Goal: Transaction & Acquisition: Purchase product/service

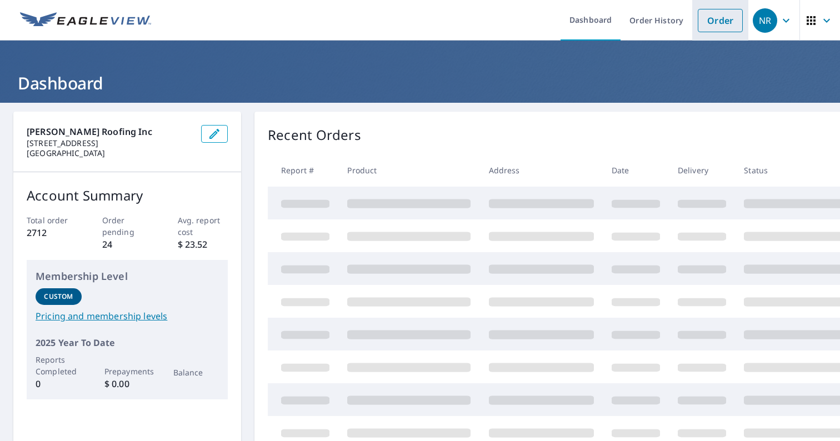
click at [717, 16] on link "Order" at bounding box center [720, 20] width 45 height 23
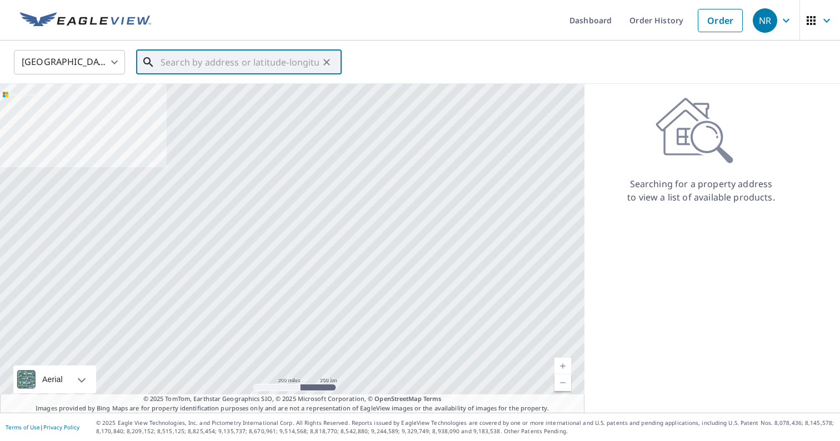
click at [281, 64] on input "text" at bounding box center [239, 62] width 158 height 31
paste input "[STREET_ADDRESS]"
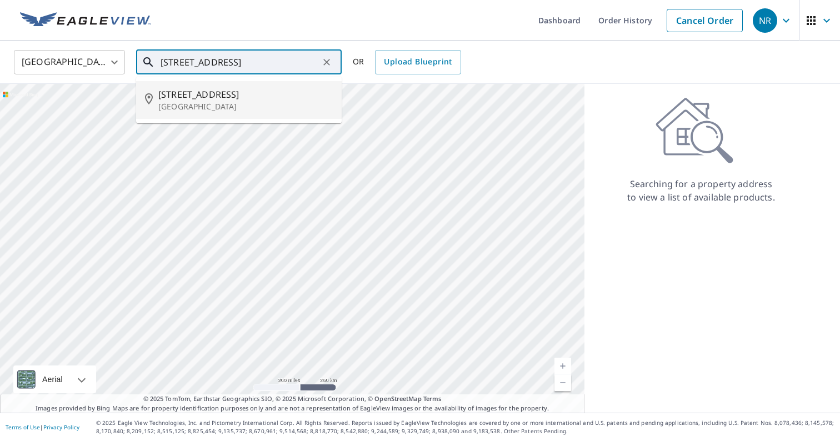
click at [263, 92] on span "[STREET_ADDRESS]" at bounding box center [245, 94] width 174 height 13
type input "[STREET_ADDRESS]"
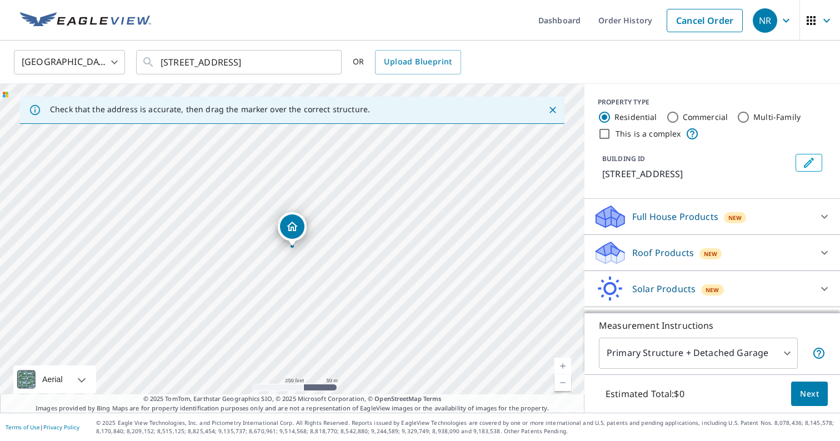
scroll to position [21, 0]
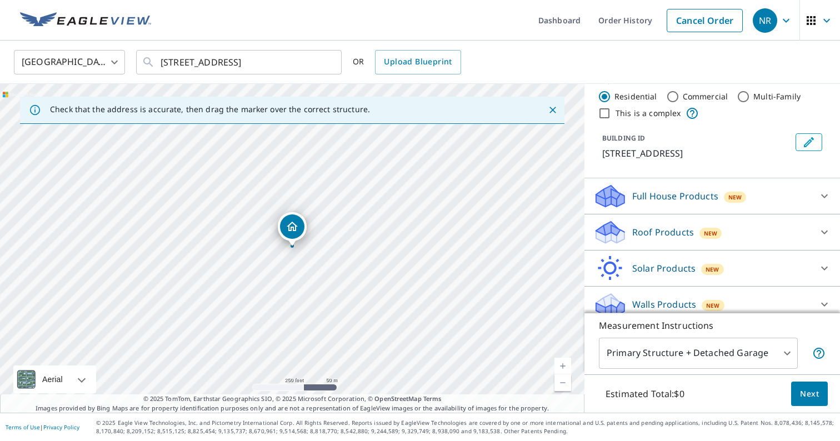
click at [676, 229] on p "Roof Products" at bounding box center [663, 231] width 62 height 13
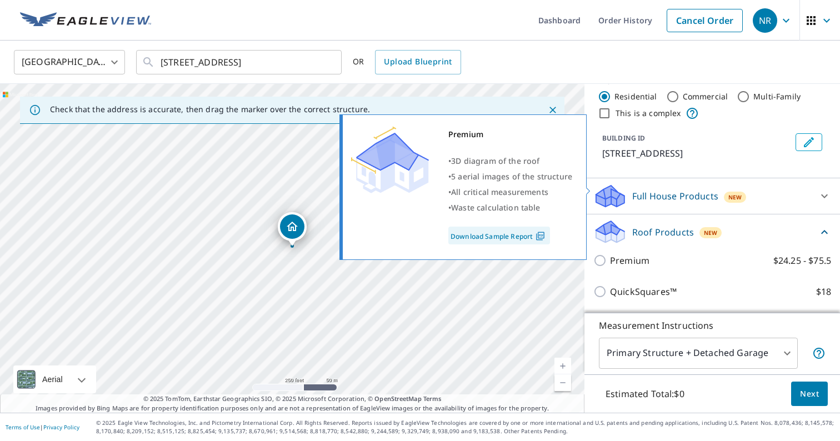
scroll to position [107, 0]
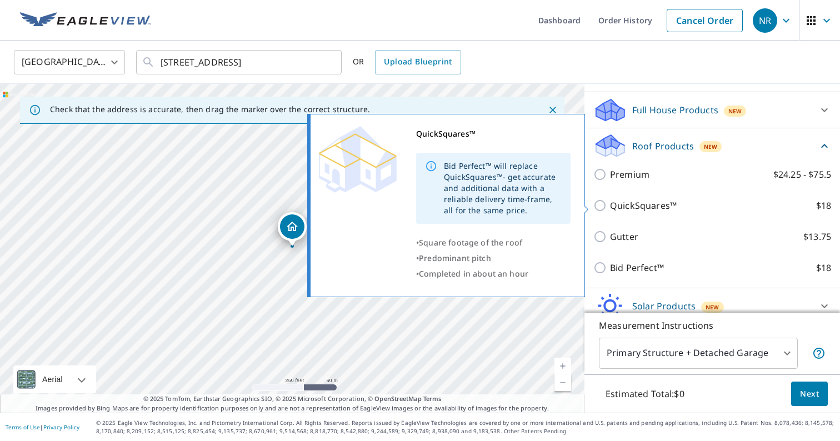
click at [650, 207] on p "QuickSquares™" at bounding box center [643, 205] width 67 height 13
click at [610, 207] on input "QuickSquares™ $18" at bounding box center [601, 205] width 17 height 13
checkbox input "true"
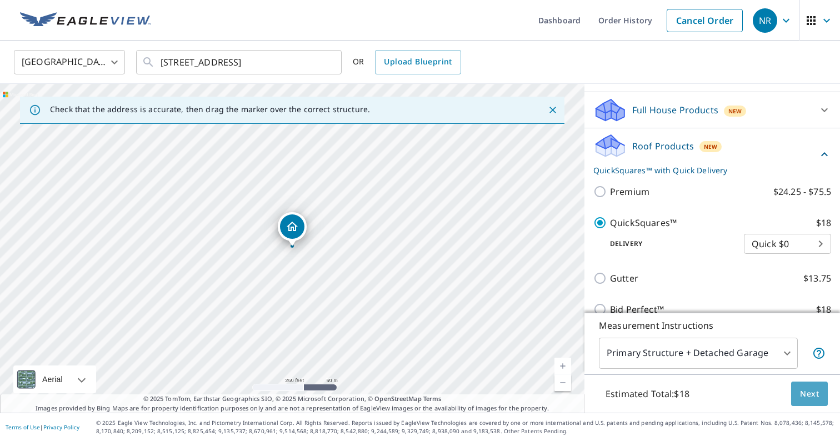
click at [798, 396] on button "Next" at bounding box center [809, 394] width 37 height 25
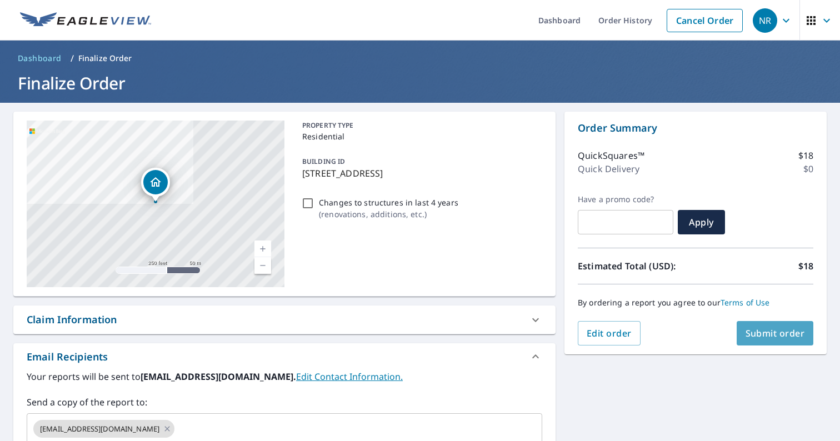
click at [766, 344] on button "Submit order" at bounding box center [774, 333] width 77 height 24
